Goal: Task Accomplishment & Management: Manage account settings

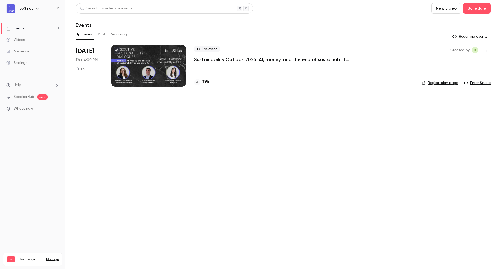
click at [166, 60] on div at bounding box center [148, 66] width 74 height 42
click at [157, 72] on div at bounding box center [148, 66] width 74 height 42
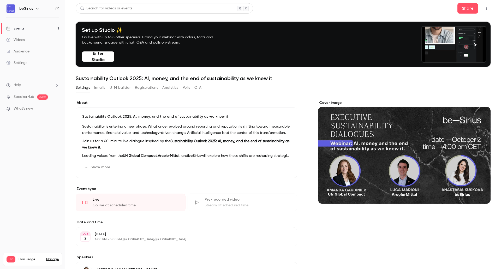
click at [103, 86] on button "Emails" at bounding box center [99, 87] width 11 height 8
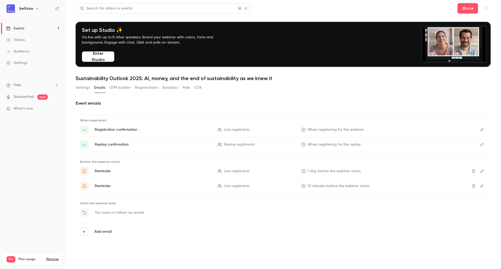
click at [151, 86] on button "Registrations" at bounding box center [146, 87] width 23 height 8
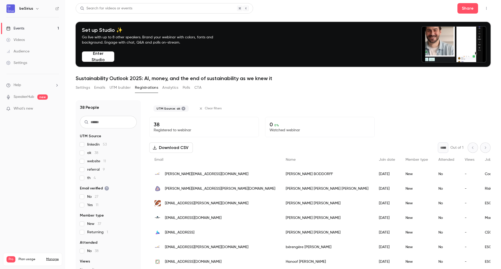
click at [87, 170] on label "referral 9" at bounding box center [108, 169] width 57 height 5
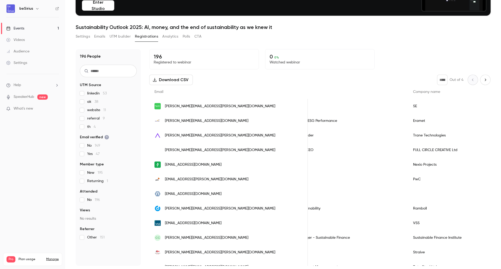
click at [482, 80] on icon "Next page" at bounding box center [485, 80] width 6 height 4
type input "*"
